Goal: Information Seeking & Learning: Learn about a topic

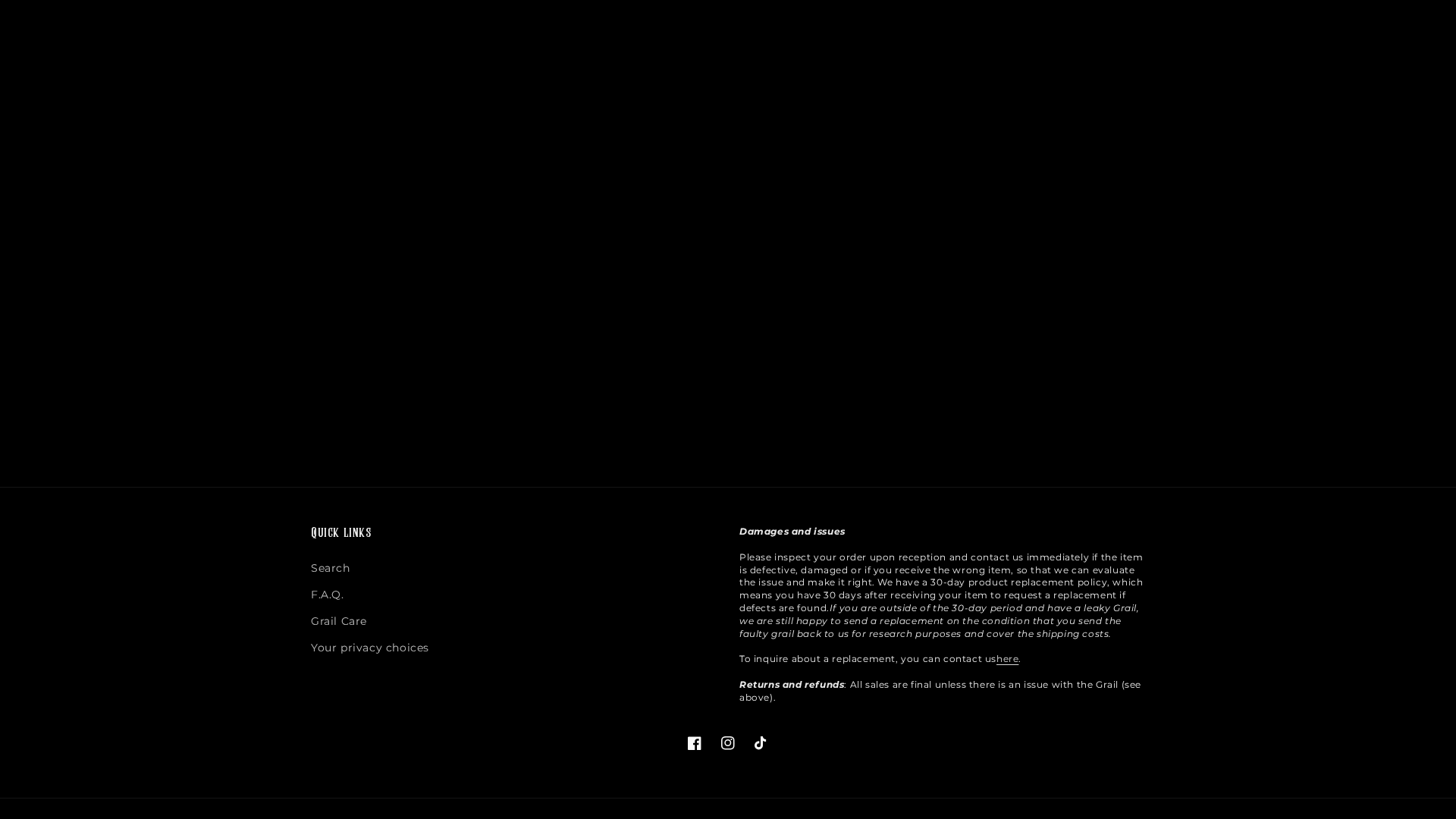
scroll to position [2326, 0]
